Goal: Transaction & Acquisition: Subscribe to service/newsletter

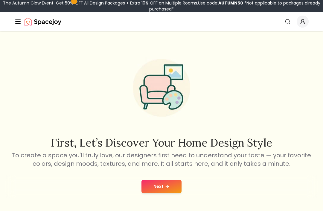
click at [158, 186] on button "Next" at bounding box center [162, 186] width 40 height 13
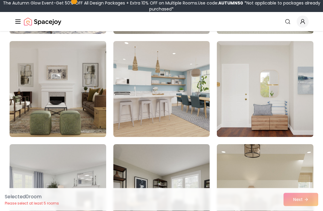
scroll to position [151, 0]
click at [264, 81] on img at bounding box center [265, 89] width 97 height 96
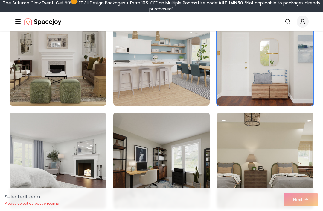
scroll to position [218, 0]
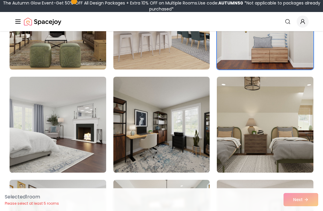
click at [257, 108] on img at bounding box center [265, 125] width 97 height 96
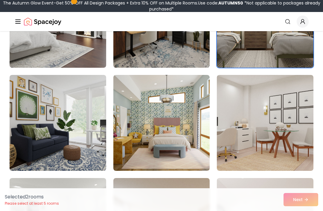
scroll to position [323, 0]
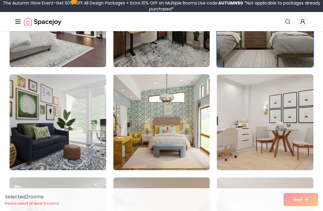
click at [243, 120] on img at bounding box center [265, 122] width 97 height 96
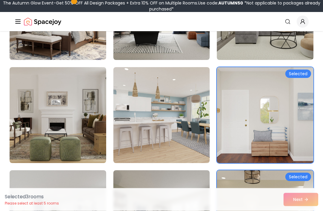
scroll to position [23, 0]
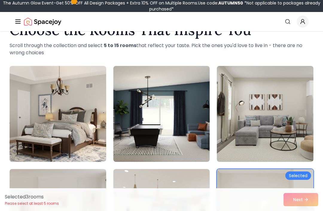
click at [303, 196] on div "Selected 3 room s Please select at least 5 rooms Next" at bounding box center [161, 199] width 323 height 23
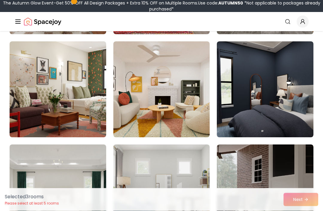
scroll to position [770, 0]
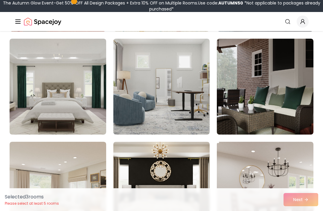
click at [174, 104] on img at bounding box center [161, 87] width 97 height 96
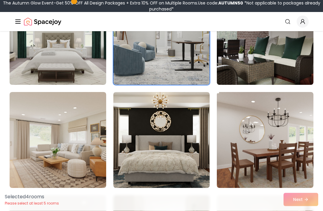
scroll to position [833, 0]
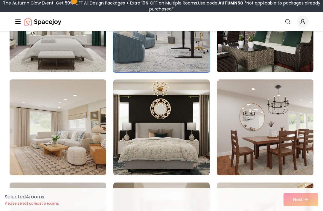
click at [31, 110] on img at bounding box center [58, 127] width 97 height 96
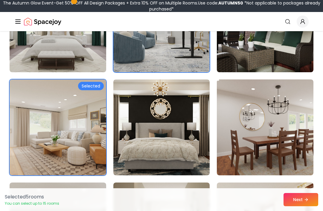
click at [292, 119] on img at bounding box center [265, 127] width 97 height 96
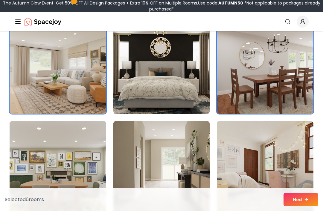
scroll to position [907, 0]
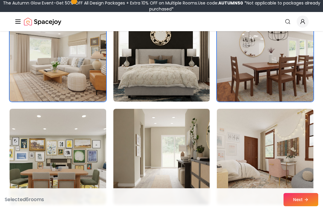
click at [280, 128] on img at bounding box center [265, 157] width 97 height 96
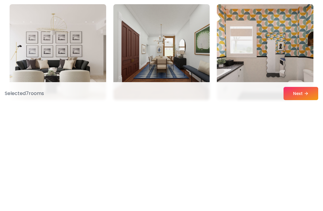
scroll to position [1320, 0]
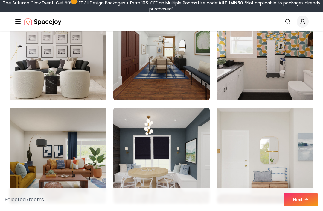
click at [297, 206] on button "Next" at bounding box center [301, 199] width 35 height 13
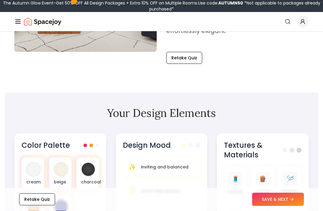
scroll to position [149, 0]
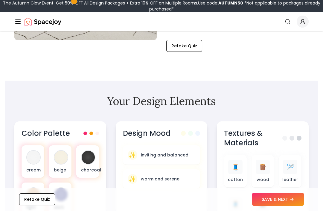
click at [285, 206] on button "SAVE & NEXT" at bounding box center [278, 199] width 52 height 13
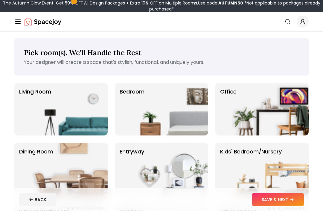
click at [187, 99] on img at bounding box center [170, 109] width 77 height 53
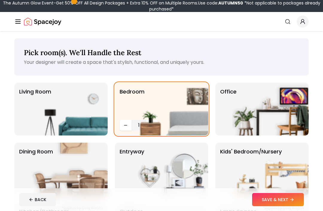
click at [298, 197] on button "SAVE & NEXT" at bounding box center [278, 199] width 52 height 13
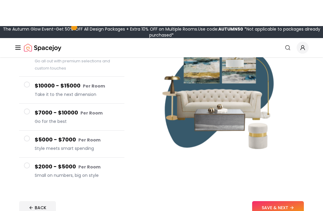
scroll to position [52, 0]
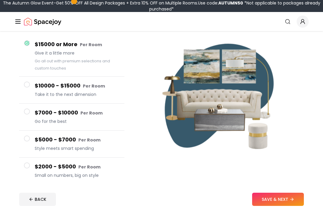
click at [188, 182] on div at bounding box center [221, 110] width 175 height 158
click at [63, 171] on h4 "$2000 - $5000 Per Room" at bounding box center [77, 167] width 85 height 9
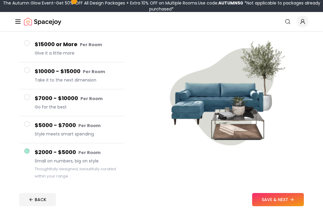
click at [279, 197] on button "SAVE & NEXT" at bounding box center [278, 199] width 52 height 13
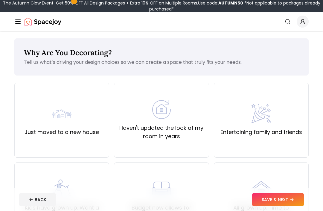
click at [31, 101] on div "Just moved to a new house" at bounding box center [61, 120] width 95 height 75
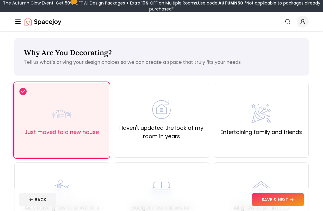
click at [275, 200] on button "SAVE & NEXT" at bounding box center [278, 199] width 52 height 13
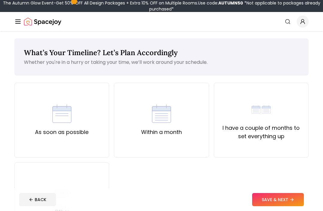
click at [20, 104] on div "As soon as possible" at bounding box center [61, 120] width 95 height 75
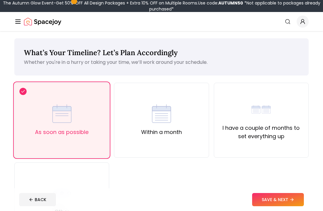
click at [268, 196] on button "SAVE & NEXT" at bounding box center [278, 199] width 52 height 13
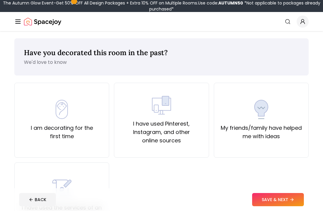
click at [37, 100] on div "I am decorating for the first time" at bounding box center [61, 120] width 85 height 41
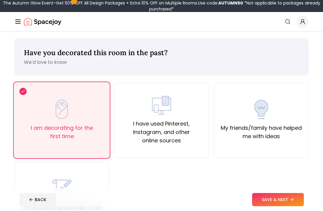
click at [272, 199] on button "SAVE & NEXT" at bounding box center [278, 199] width 52 height 13
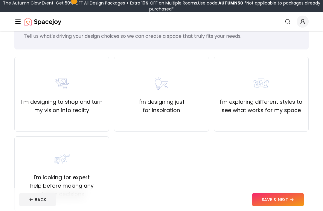
scroll to position [26, 0]
click at [196, 113] on label "I'm designing just for inspiration" at bounding box center [161, 105] width 85 height 17
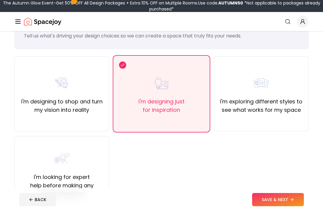
click at [272, 206] on button "SAVE & NEXT" at bounding box center [278, 199] width 52 height 13
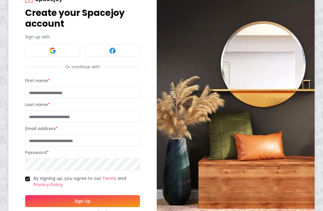
scroll to position [33, 0]
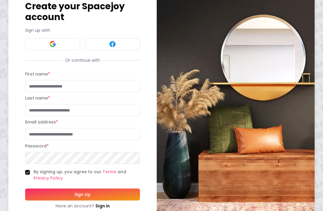
click at [2, 57] on div "Create your Spacejoy account Sign up with Or continue with First name * Last na…" at bounding box center [161, 99] width 323 height 264
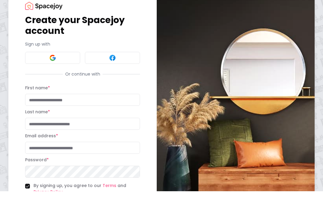
scroll to position [20, 0]
